Goal: Task Accomplishment & Management: Use online tool/utility

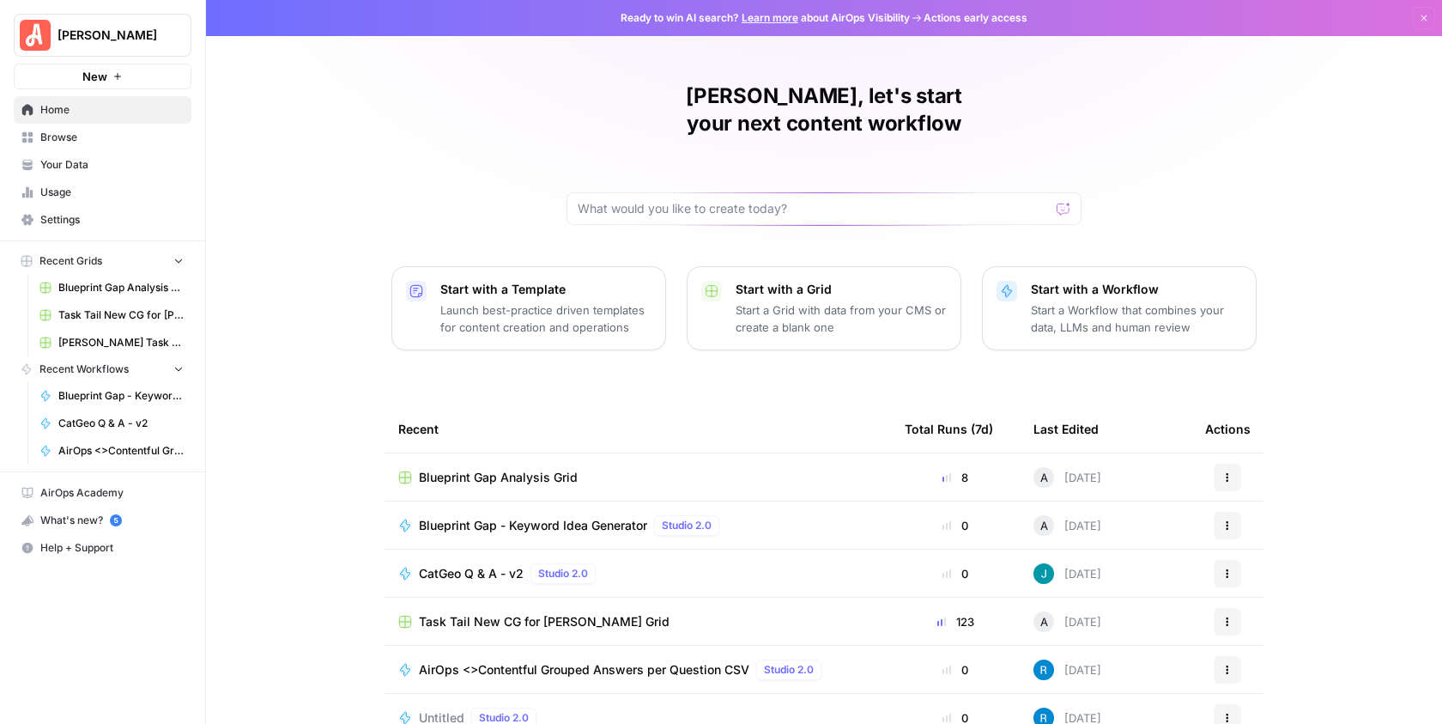
click at [482, 517] on span "Blueprint Gap - Keyword Idea Generator" at bounding box center [533, 525] width 228 height 17
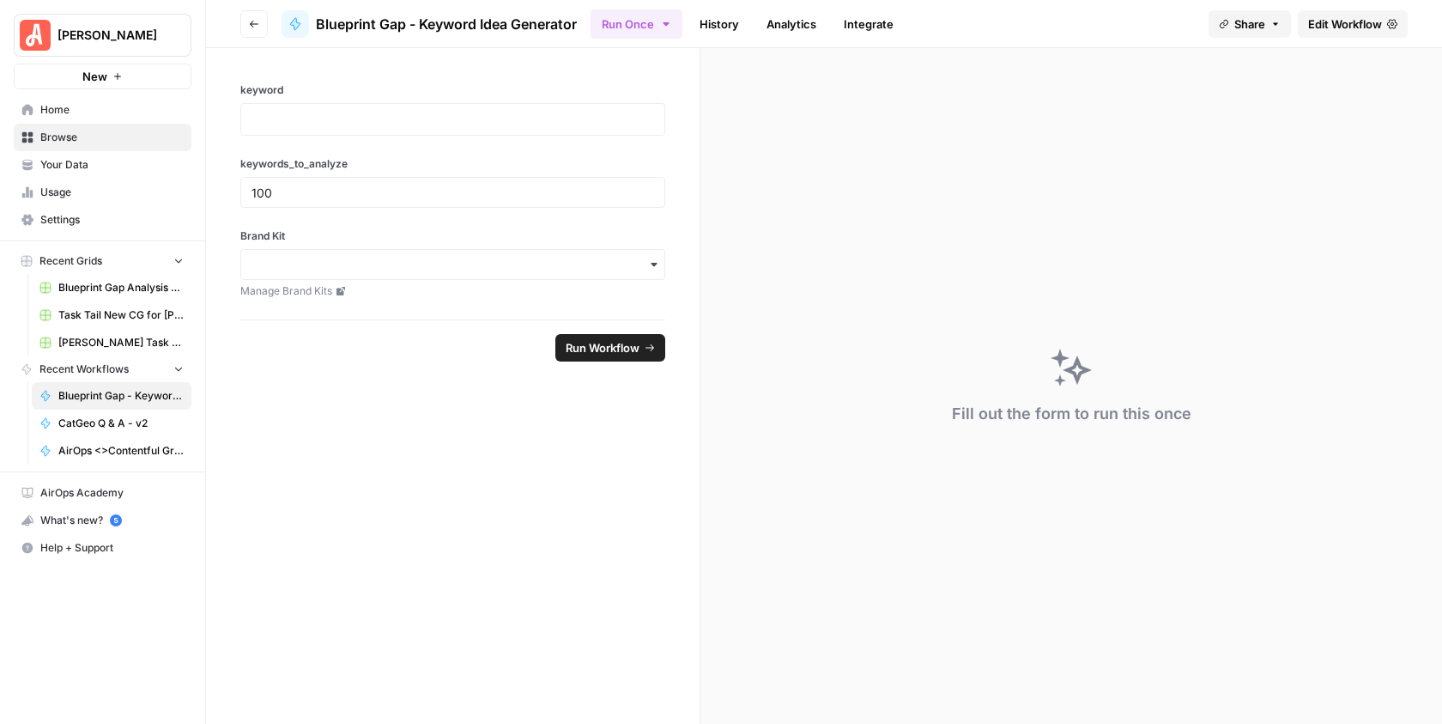
click at [262, 29] on button "Go back" at bounding box center [253, 23] width 27 height 27
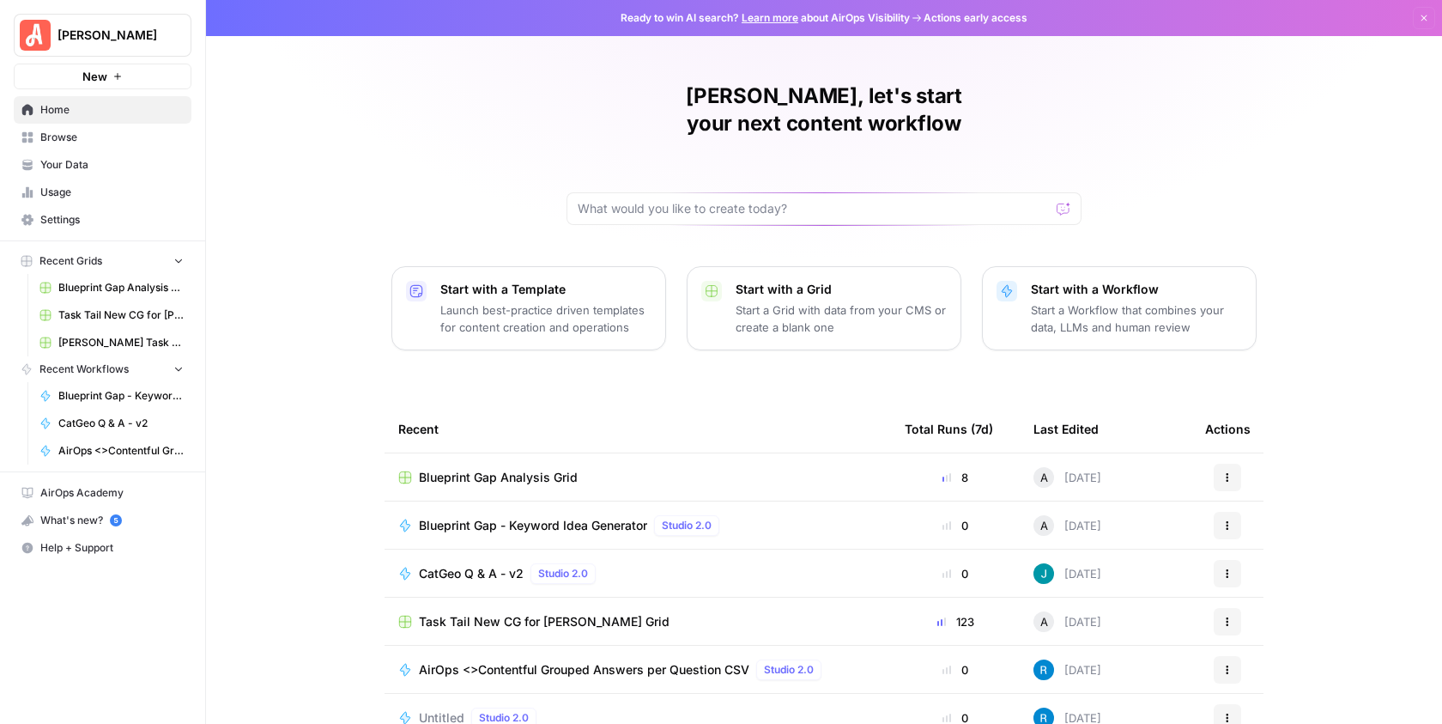
click at [476, 469] on span "Blueprint Gap Analysis Grid" at bounding box center [498, 477] width 159 height 17
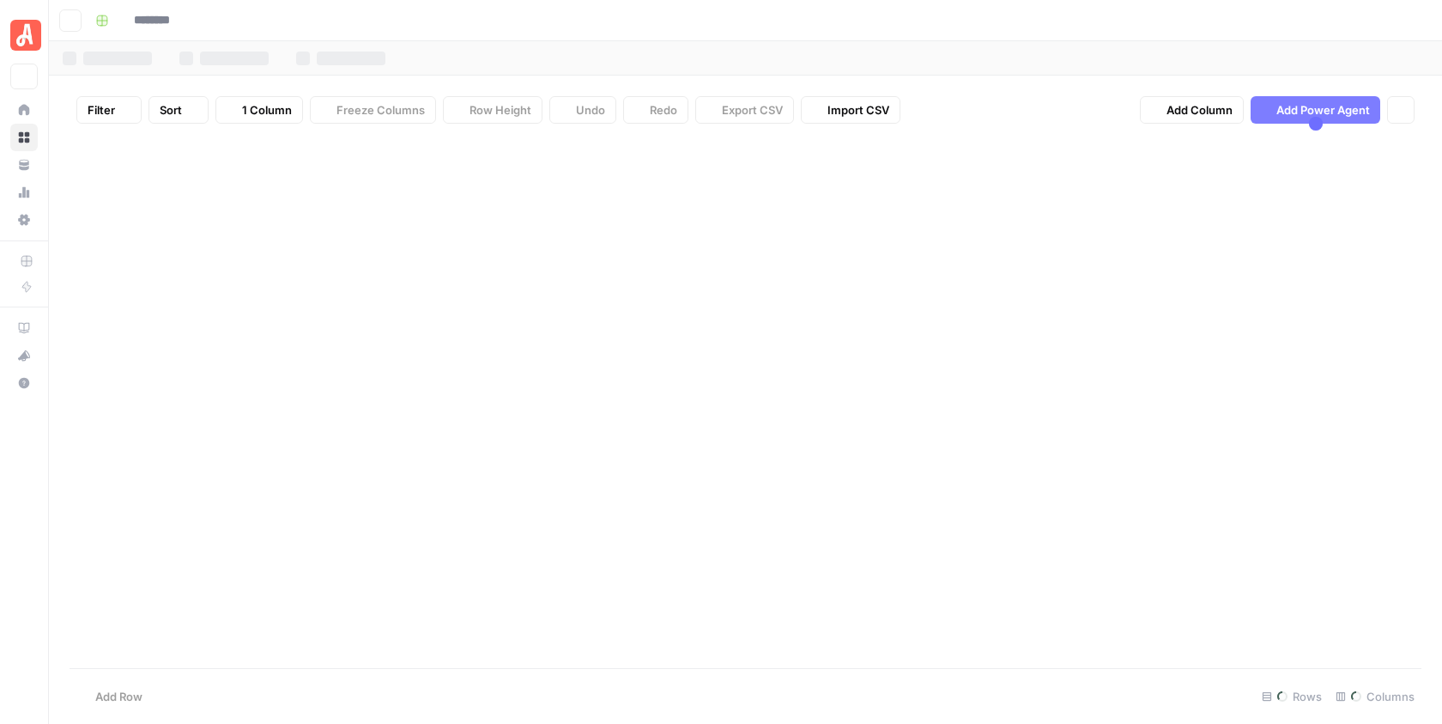
type input "**********"
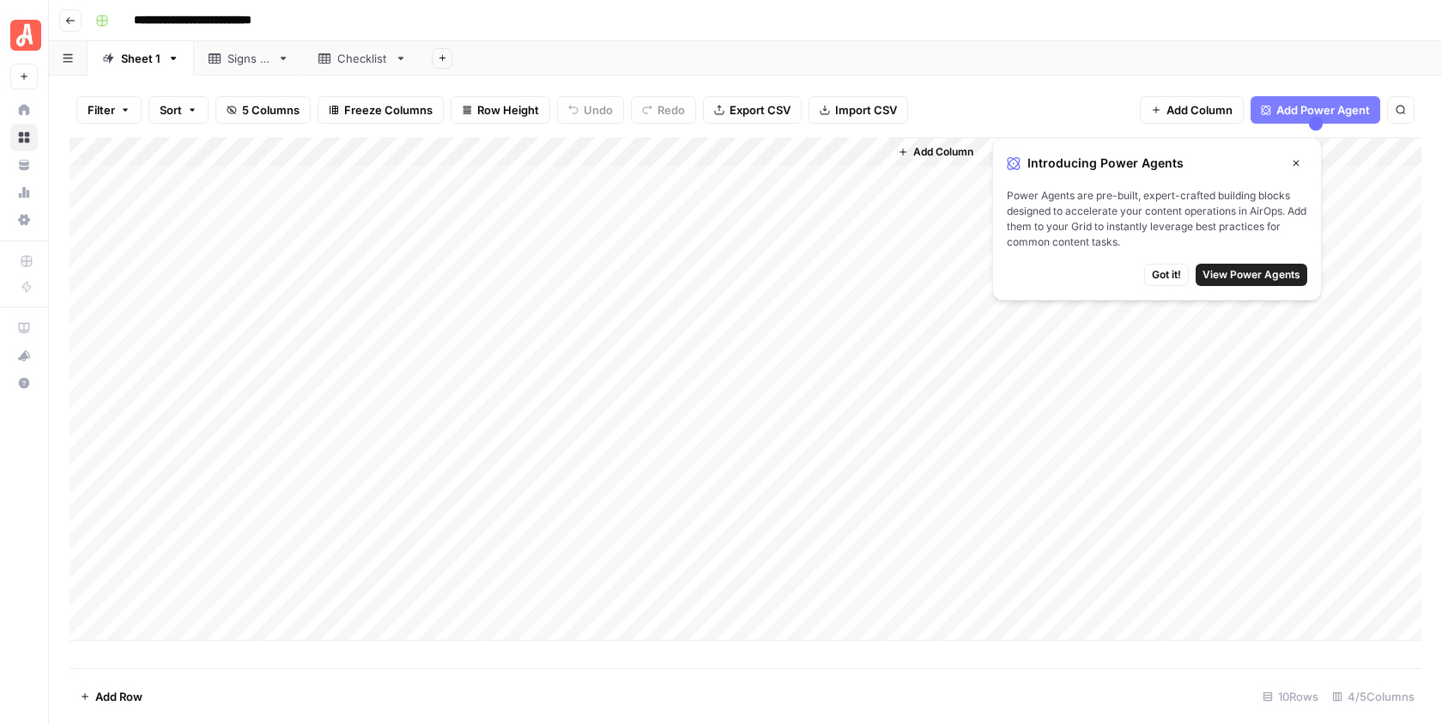
click at [76, 24] on button "Go back" at bounding box center [70, 20] width 22 height 22
click at [1168, 270] on span "Got it!" at bounding box center [1166, 274] width 29 height 15
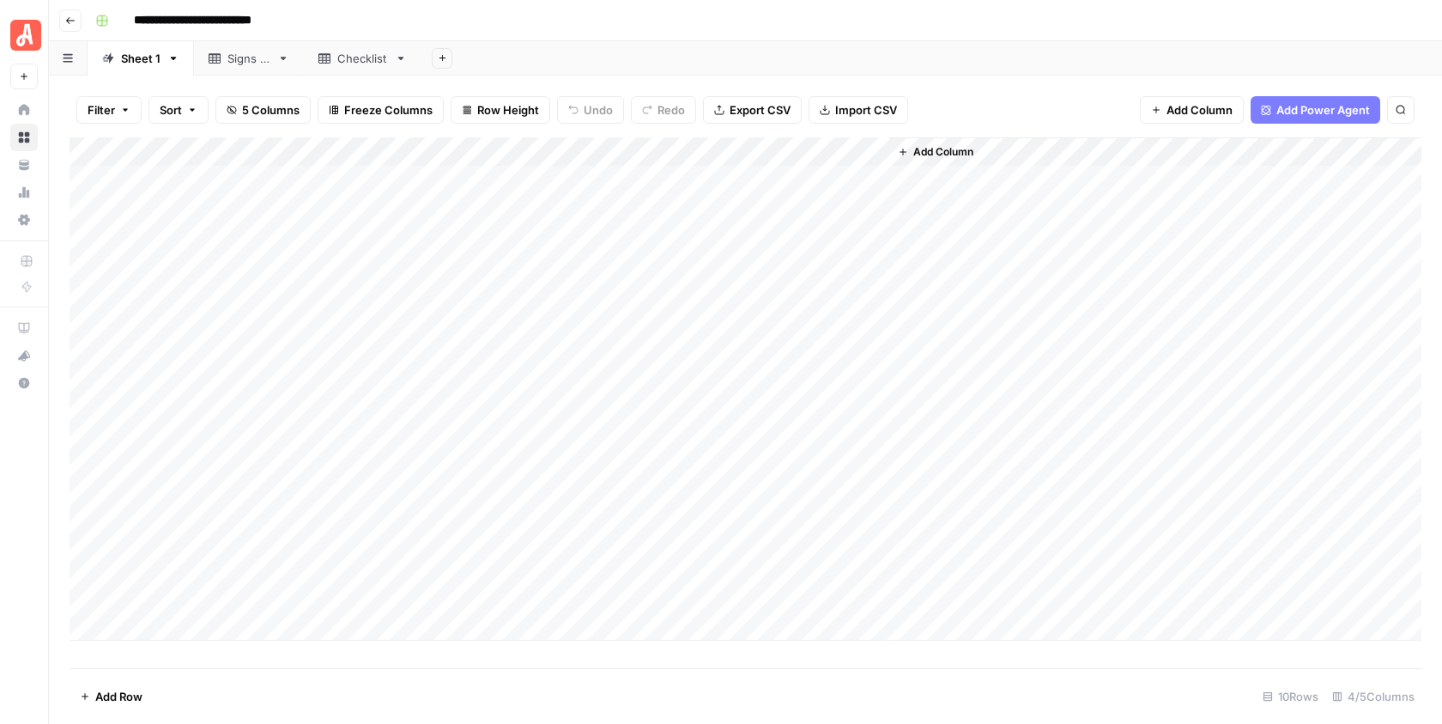
click at [224, 545] on div "Add Column" at bounding box center [746, 388] width 1352 height 503
type textarea "********"
click at [210, 589] on div "Add Column" at bounding box center [746, 388] width 1352 height 503
type textarea "****"
click at [171, 621] on div "Add Column" at bounding box center [746, 388] width 1352 height 503
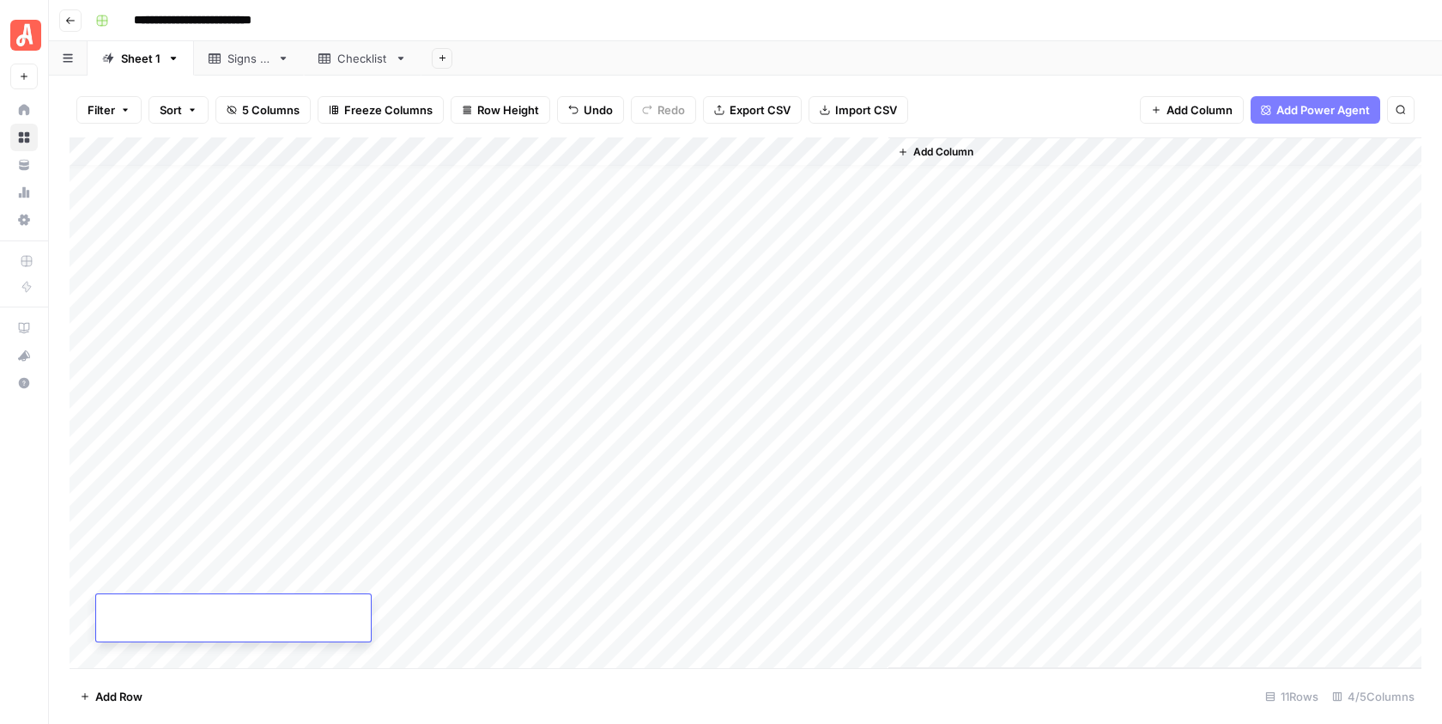
scroll to position [16, 0]
type textarea "*******"
click at [361, 520] on div "Add Column" at bounding box center [746, 402] width 1352 height 531
type input "100"
click at [339, 579] on div "Add Column" at bounding box center [746, 402] width 1352 height 531
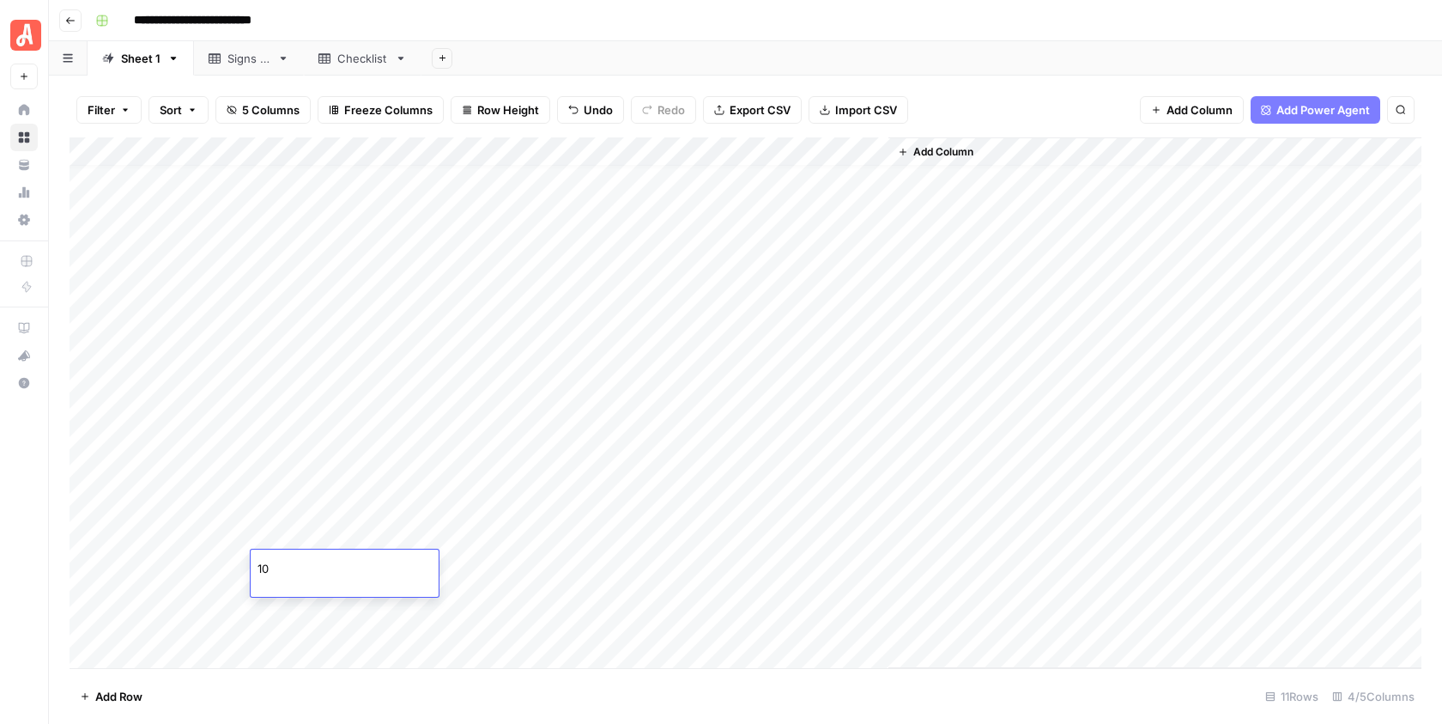
type input "100"
click at [327, 620] on div "Add Column" at bounding box center [746, 402] width 1352 height 531
type input "100"
click at [529, 520] on div "Add Column" at bounding box center [746, 402] width 1352 height 531
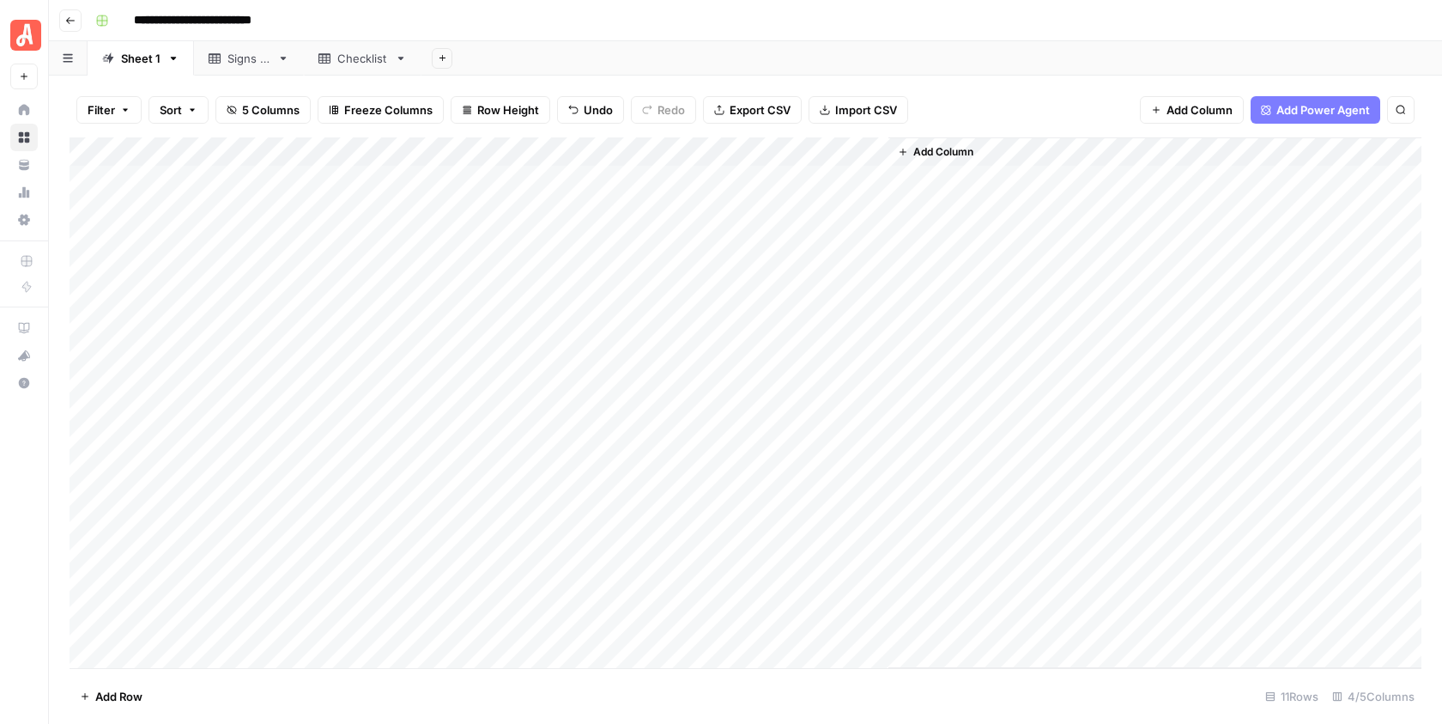
click at [533, 588] on div "Add Column" at bounding box center [746, 402] width 1352 height 531
click at [537, 621] on div "Add Column" at bounding box center [746, 402] width 1352 height 531
click at [640, 518] on div "Add Column" at bounding box center [746, 402] width 1352 height 531
drag, startPoint x: 638, startPoint y: 558, endPoint x: 645, endPoint y: 578, distance: 20.9
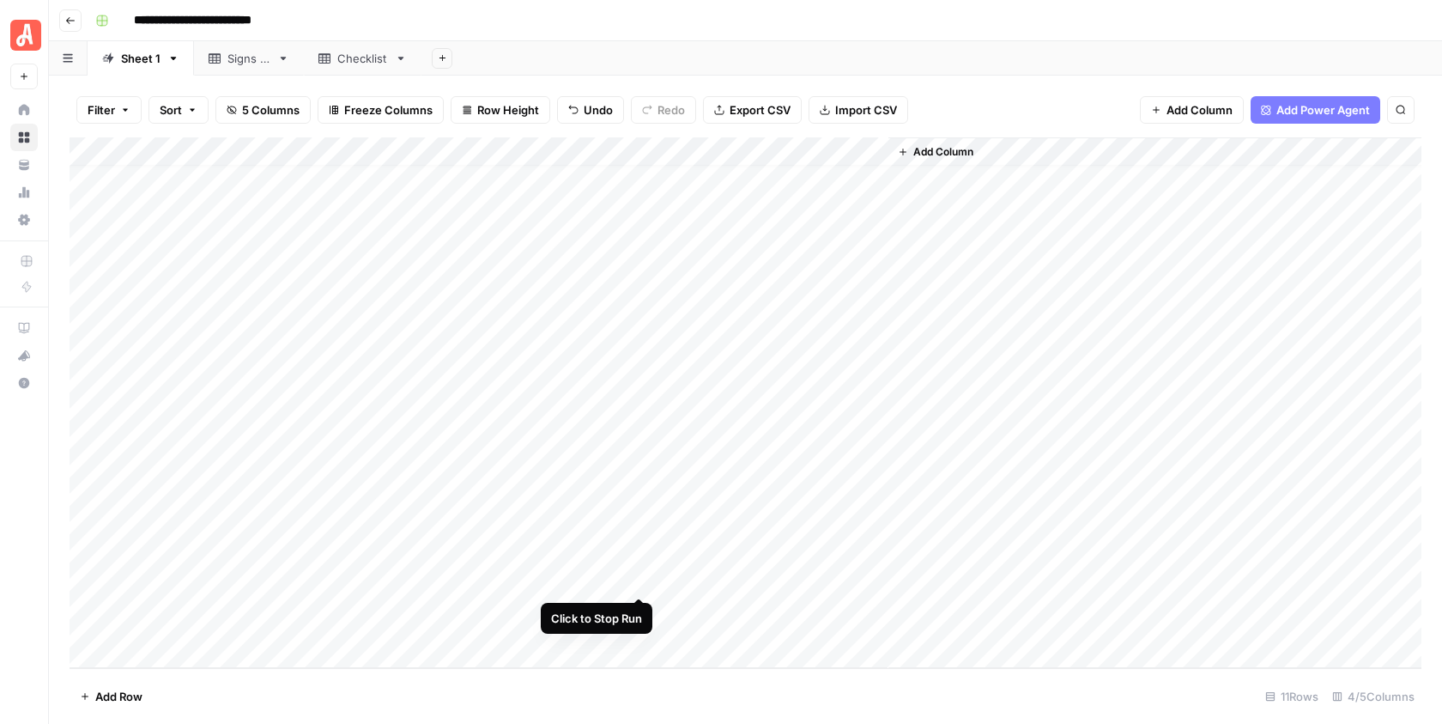
click at [638, 560] on div "Add Column" at bounding box center [746, 402] width 1352 height 531
click at [639, 607] on div "Add Column" at bounding box center [746, 402] width 1352 height 531
click at [640, 517] on div "Add Column" at bounding box center [746, 402] width 1352 height 531
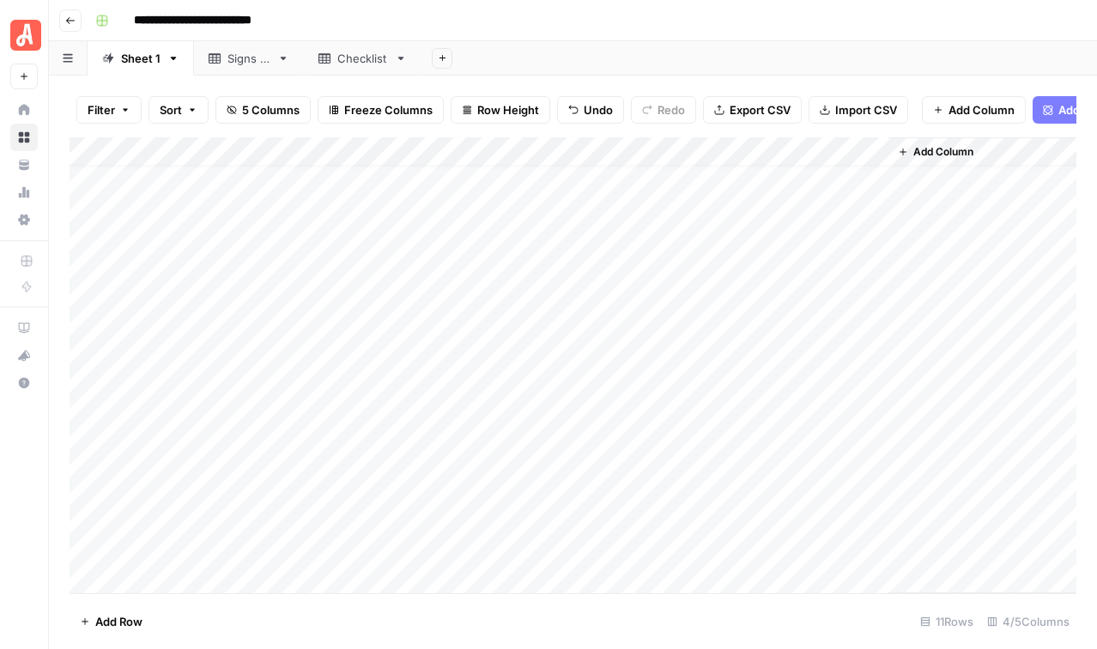
scroll to position [92, 0]
